Goal: Navigation & Orientation: Find specific page/section

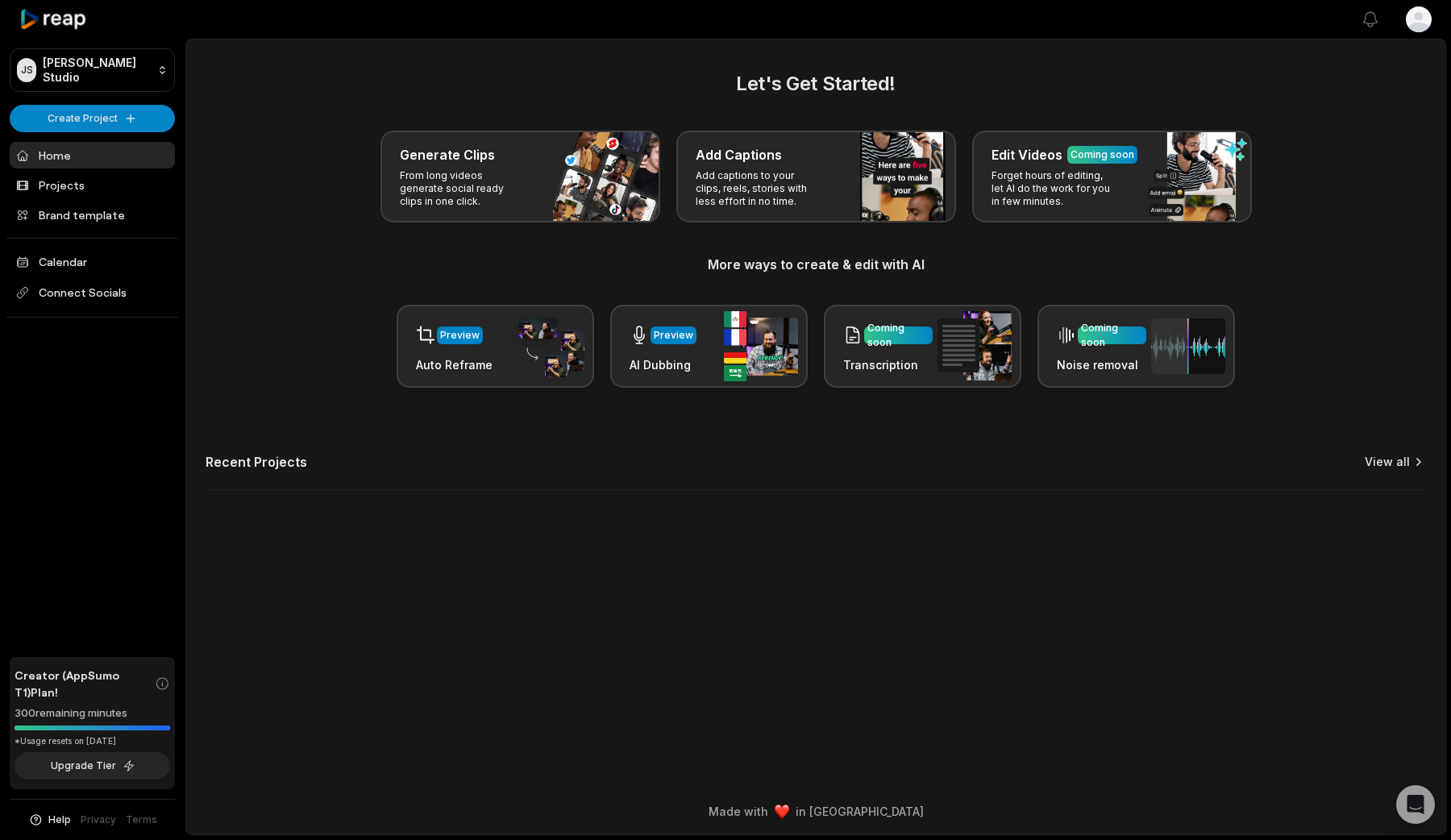
click at [1400, 457] on link "View all" at bounding box center [1387, 461] width 45 height 16
click at [1418, 25] on html "[PERSON_NAME] Studio Create Project Home Projects Brand template Calendar Conne…" at bounding box center [726, 420] width 1451 height 840
click at [599, 544] on html "[PERSON_NAME] Studio Create Project Home Projects Brand template Calendar Conne…" at bounding box center [726, 420] width 1451 height 840
click at [147, 60] on html "[PERSON_NAME] Studio Create Project Home Projects Brand template Calendar Conne…" at bounding box center [726, 420] width 1451 height 840
click at [271, 202] on html "[PERSON_NAME] Studio Create Project Home Projects Brand template Calendar Conne…" at bounding box center [726, 420] width 1451 height 840
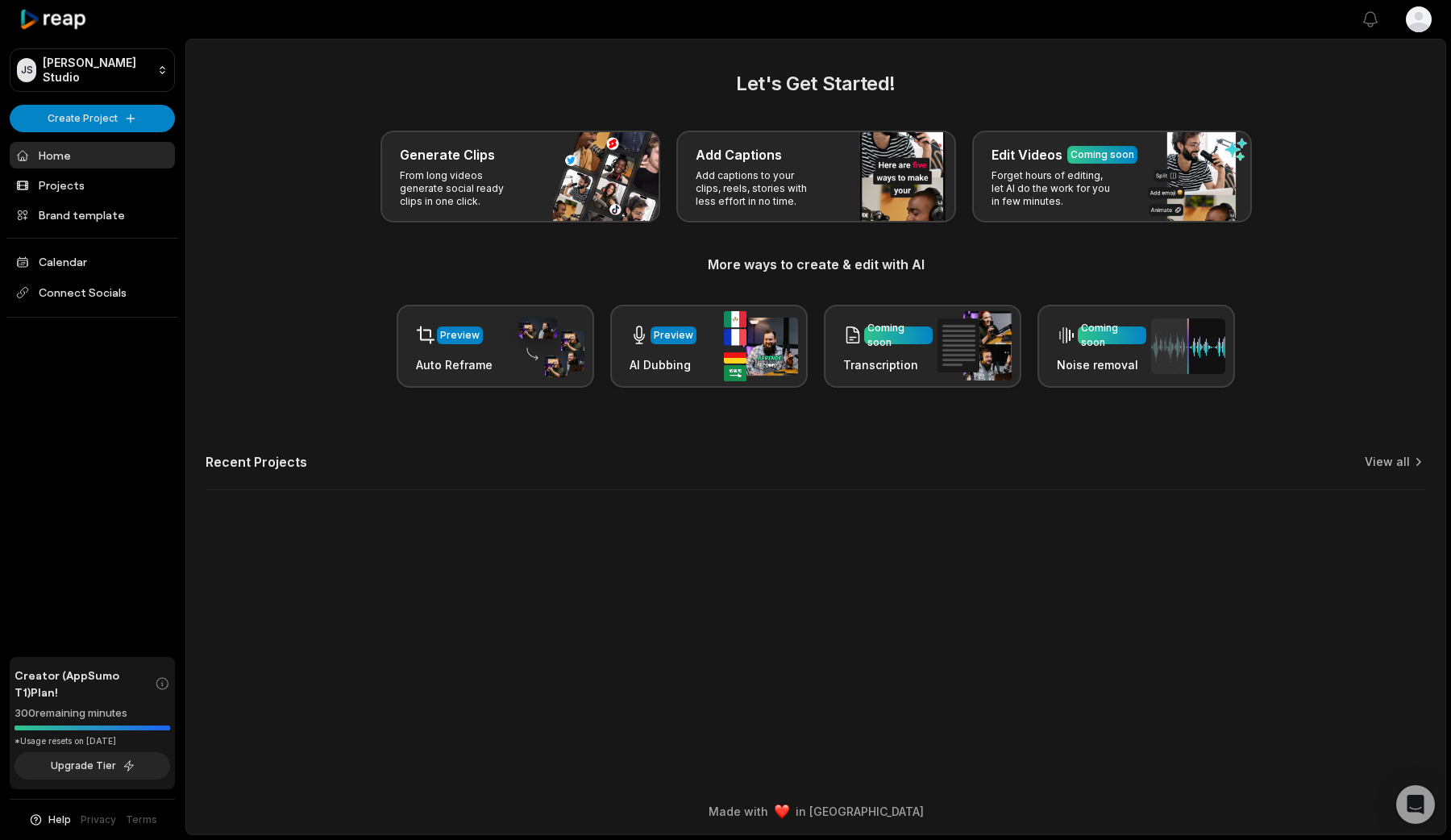
click at [1391, 470] on div "Recent Projects View all" at bounding box center [816, 472] width 1221 height 36
click at [1402, 461] on link "View all" at bounding box center [1387, 461] width 45 height 16
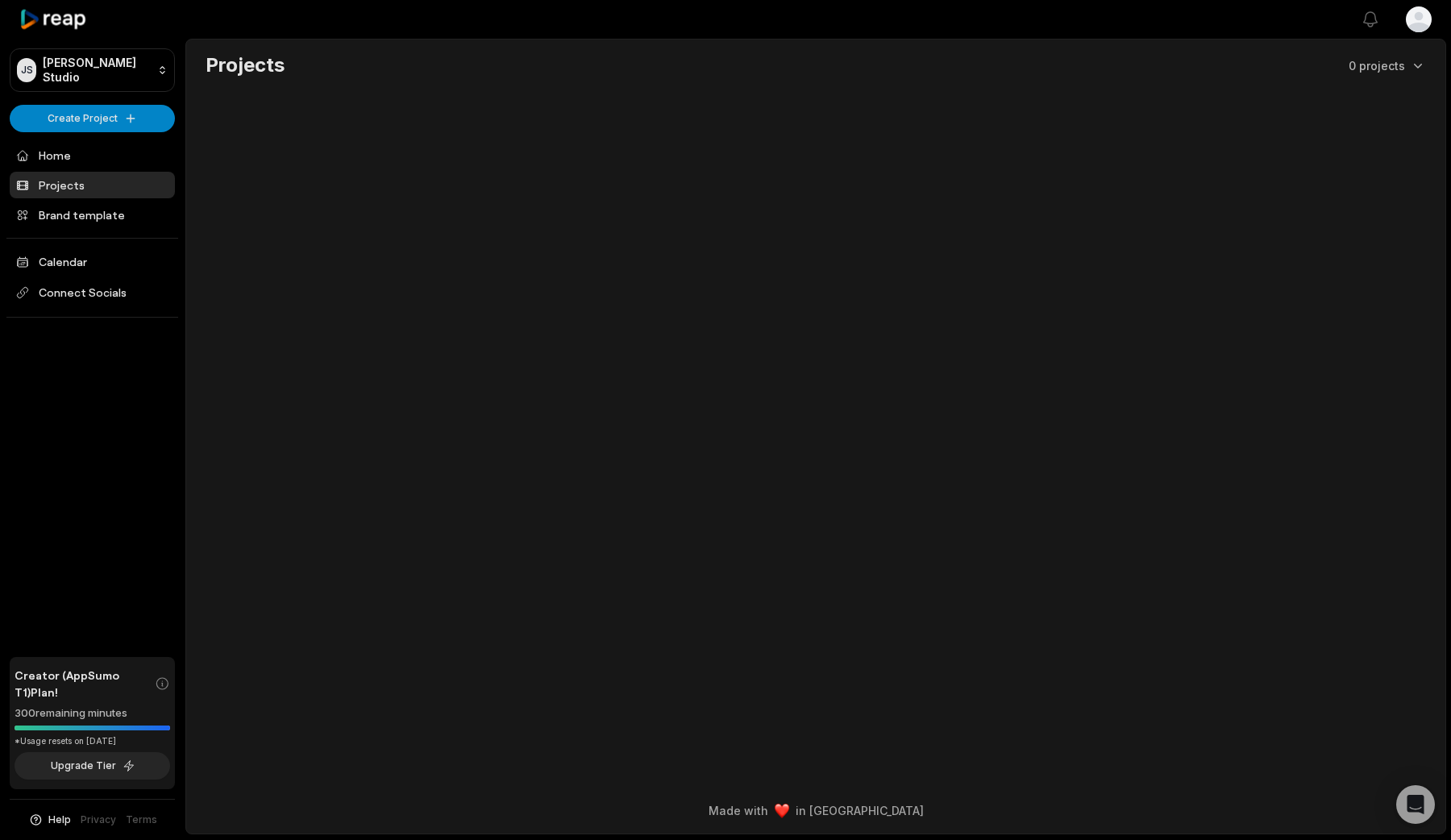
click at [532, 202] on main "Projects 0 projects" at bounding box center [816, 388] width 1259 height 696
